Goal: Check status: Check status

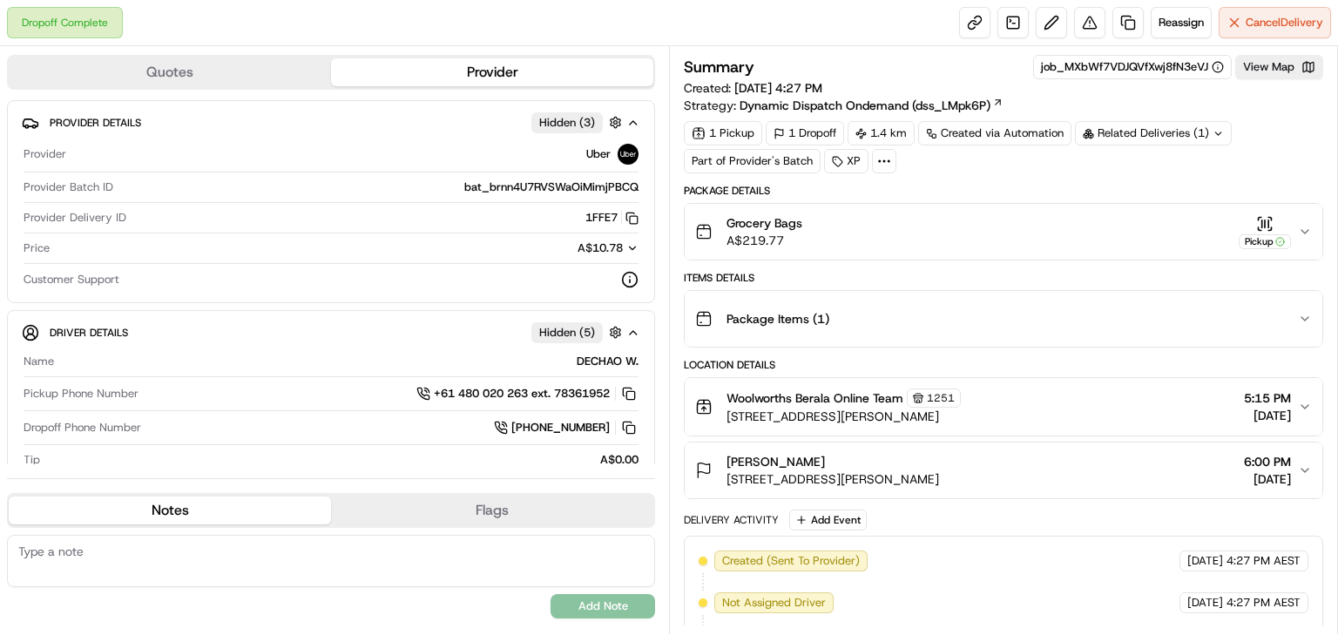
click at [1140, 132] on div "Related Deliveries (1)" at bounding box center [1153, 133] width 157 height 24
click at [1185, 206] on span "270008538" at bounding box center [1172, 202] width 63 height 16
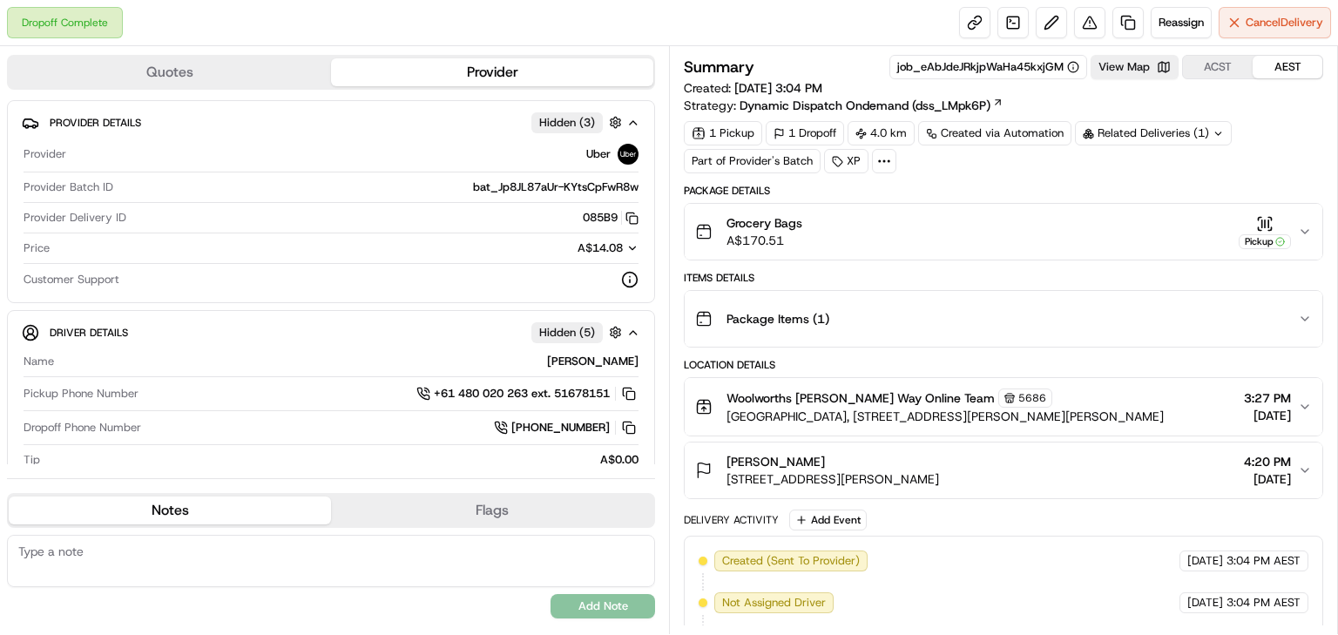
click at [1107, 129] on div "Related Deliveries (1)" at bounding box center [1153, 133] width 157 height 24
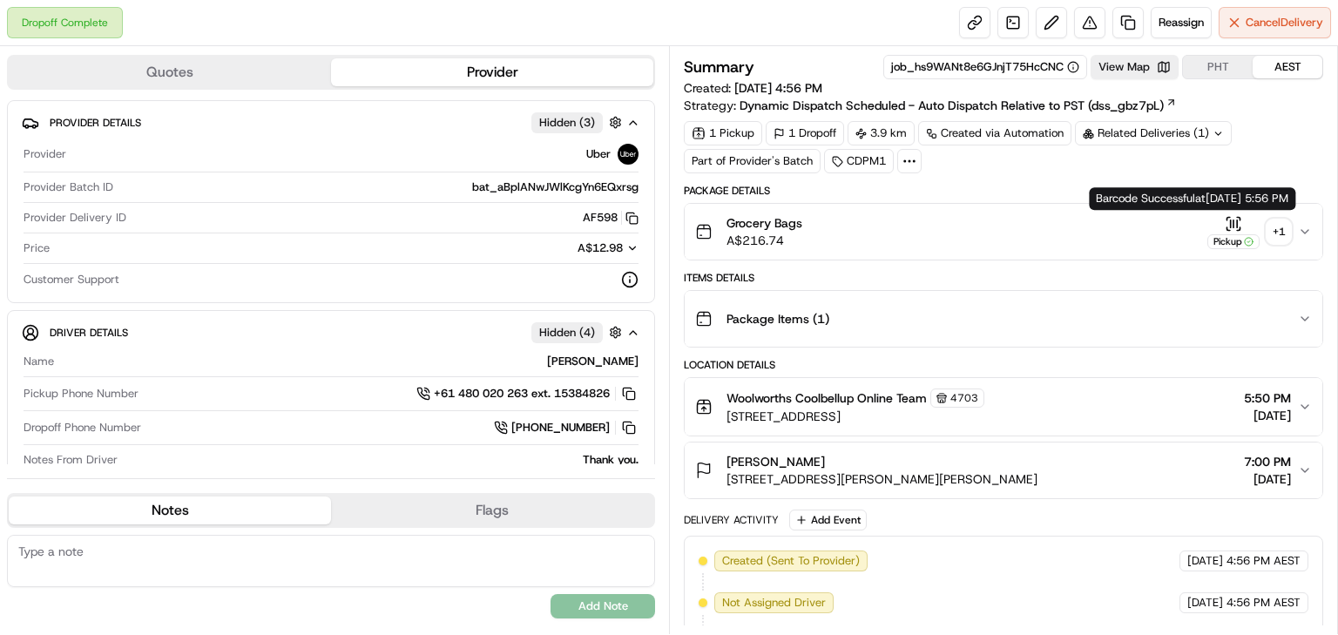
click at [1280, 227] on div "+ 1" at bounding box center [1279, 232] width 24 height 24
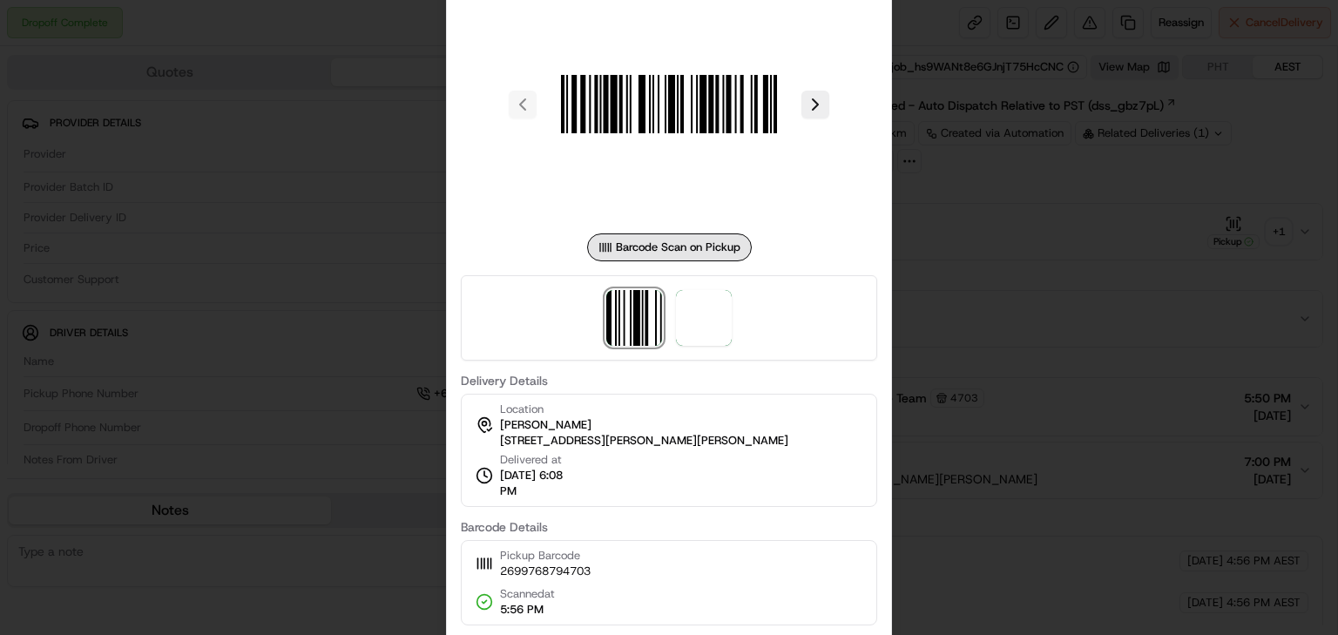
click at [699, 349] on div at bounding box center [669, 317] width 416 height 85
click at [708, 323] on img at bounding box center [704, 318] width 56 height 56
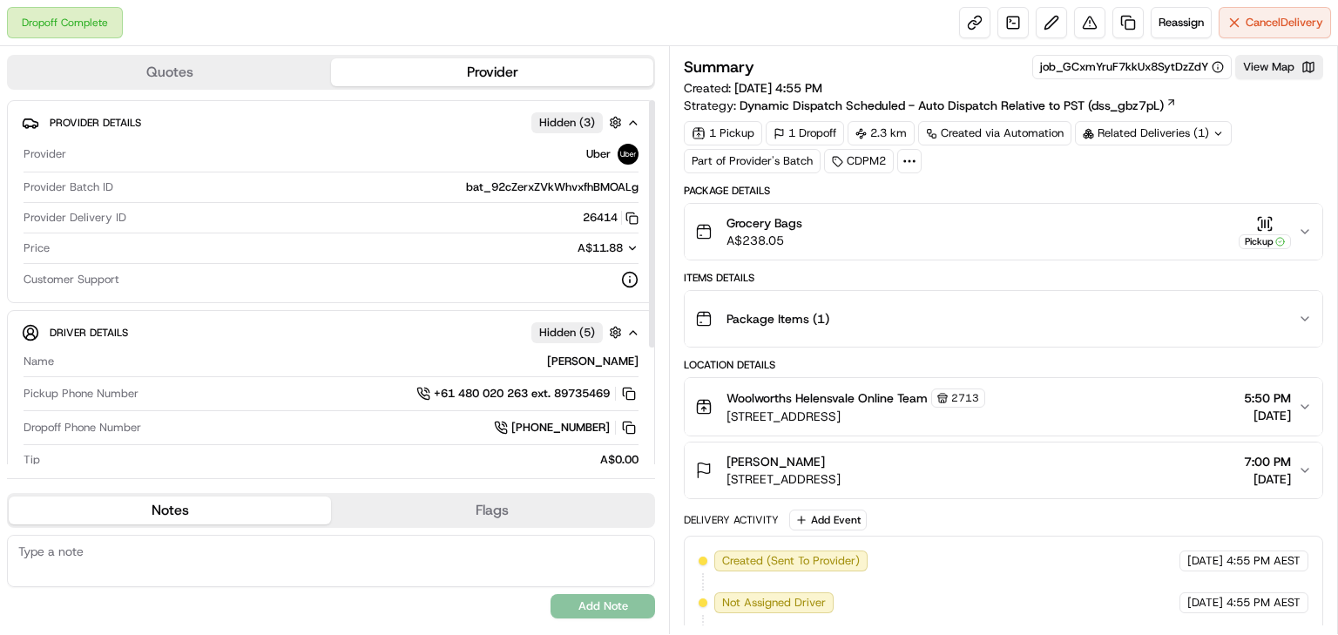
click at [1123, 140] on div "Related Deliveries (1)" at bounding box center [1153, 133] width 157 height 24
click at [958, 181] on div "Summary job_GCxmYruF7kkUx8SytDzZdY View Map Created: 18/09/2025 4:55 PM Strateg…" at bounding box center [1004, 551] width 640 height 992
